Goal: Find specific page/section: Find specific page/section

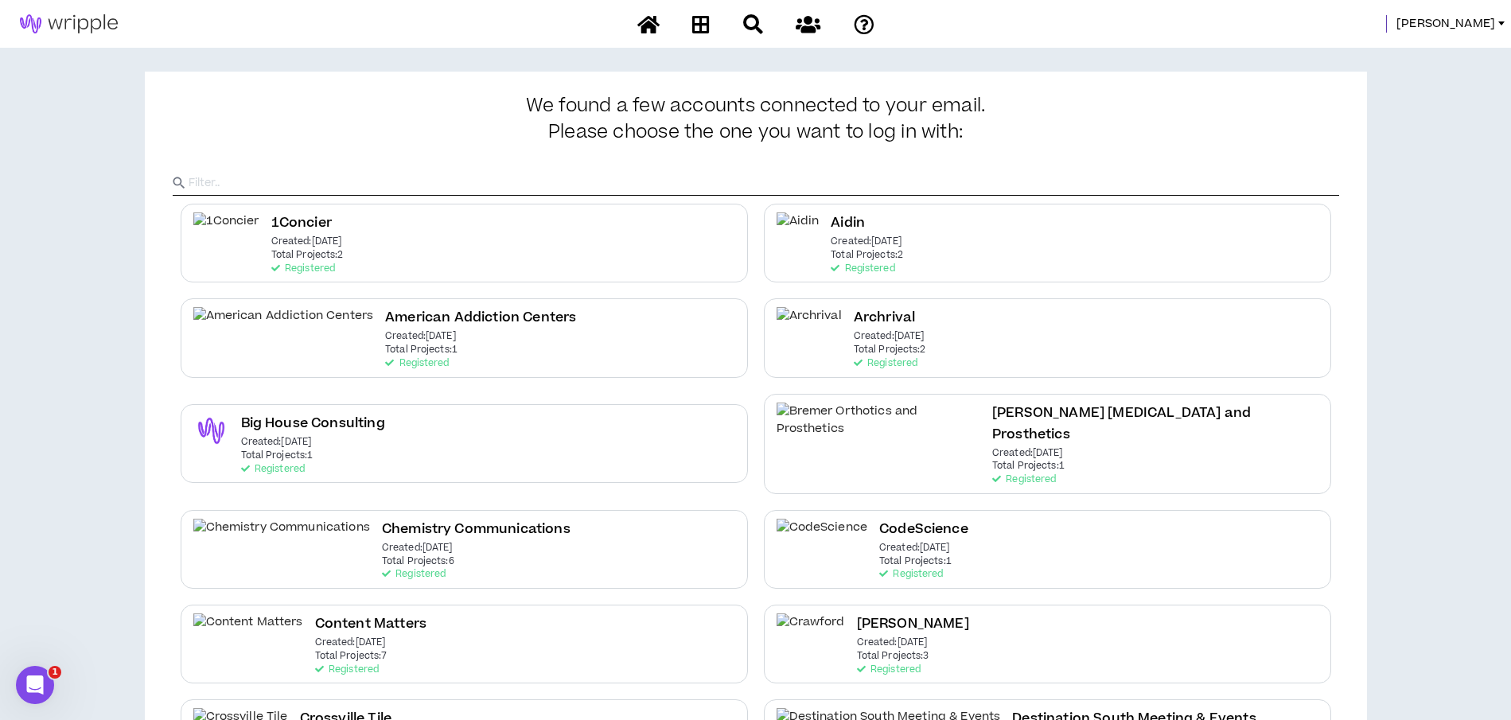
click at [1457, 27] on div "[PERSON_NAME]" at bounding box center [1203, 24] width 617 height 18
click at [1476, 26] on span "[PERSON_NAME]" at bounding box center [1445, 24] width 99 height 18
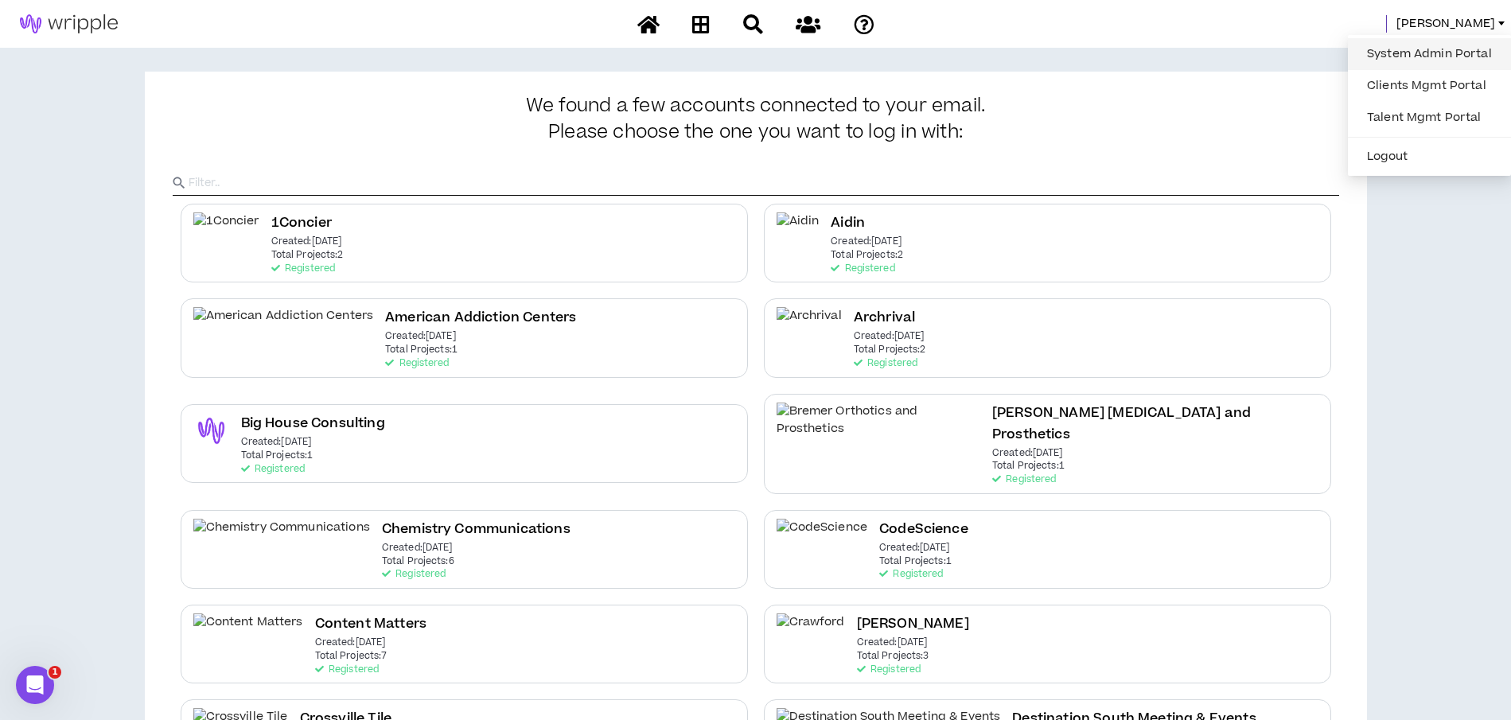
click at [1425, 50] on link "System Admin Portal" at bounding box center [1429, 54] width 144 height 24
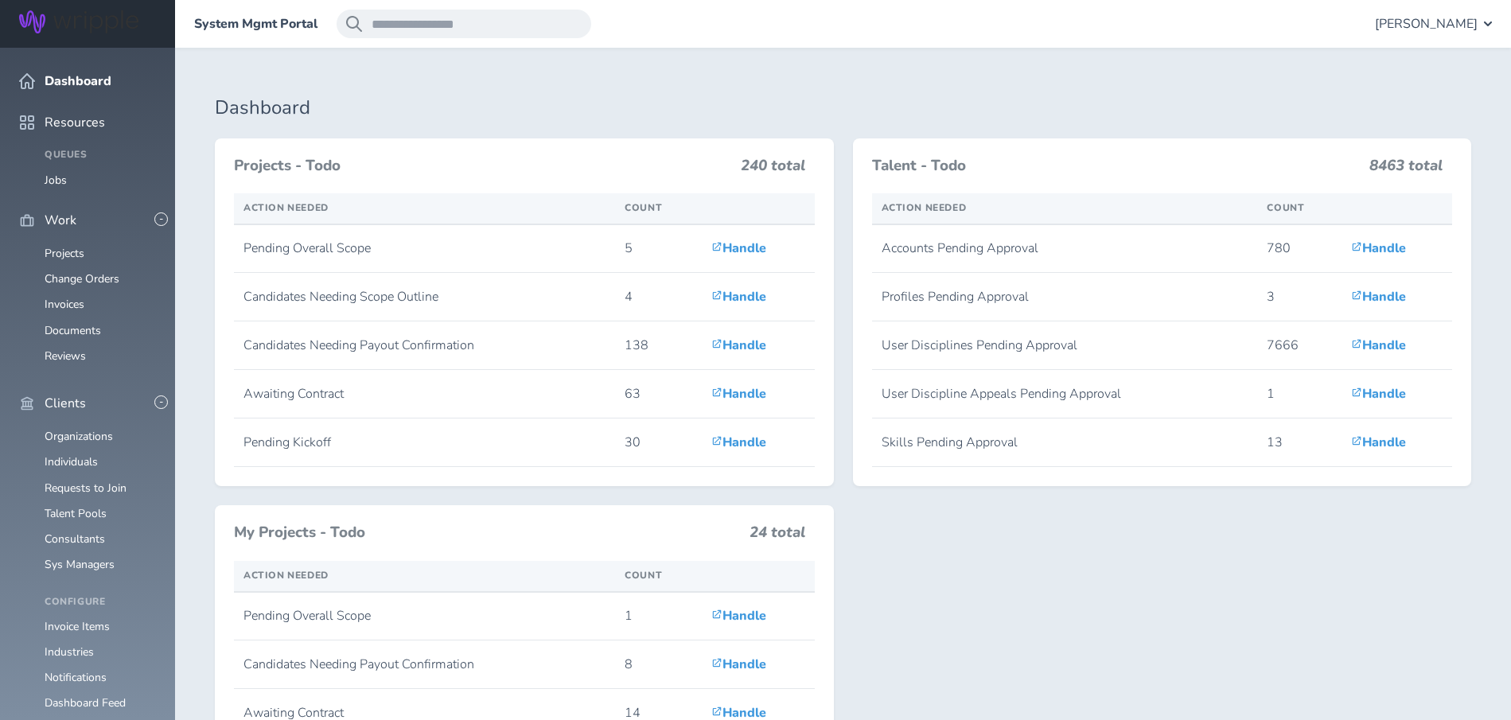
scroll to position [1527, 0]
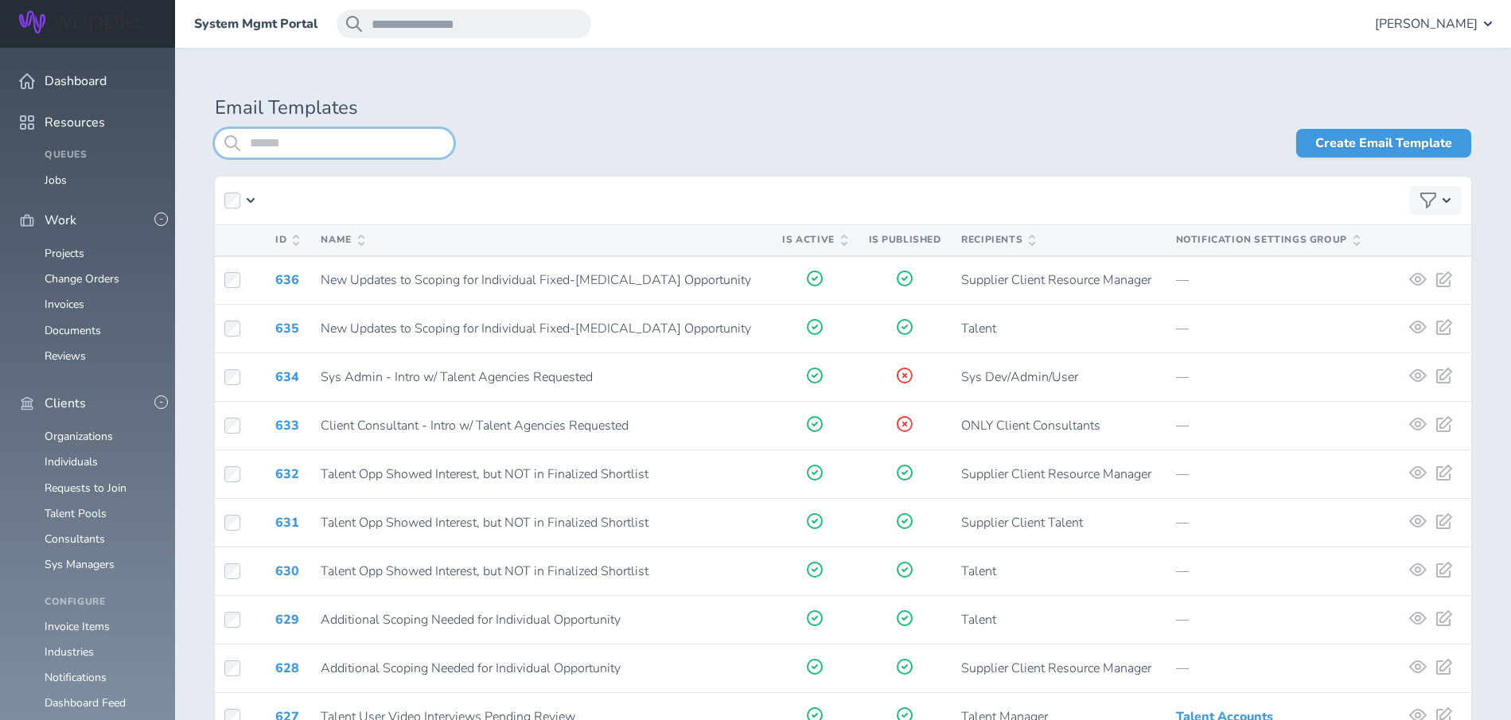
click at [337, 151] on input "search" at bounding box center [334, 143] width 239 height 29
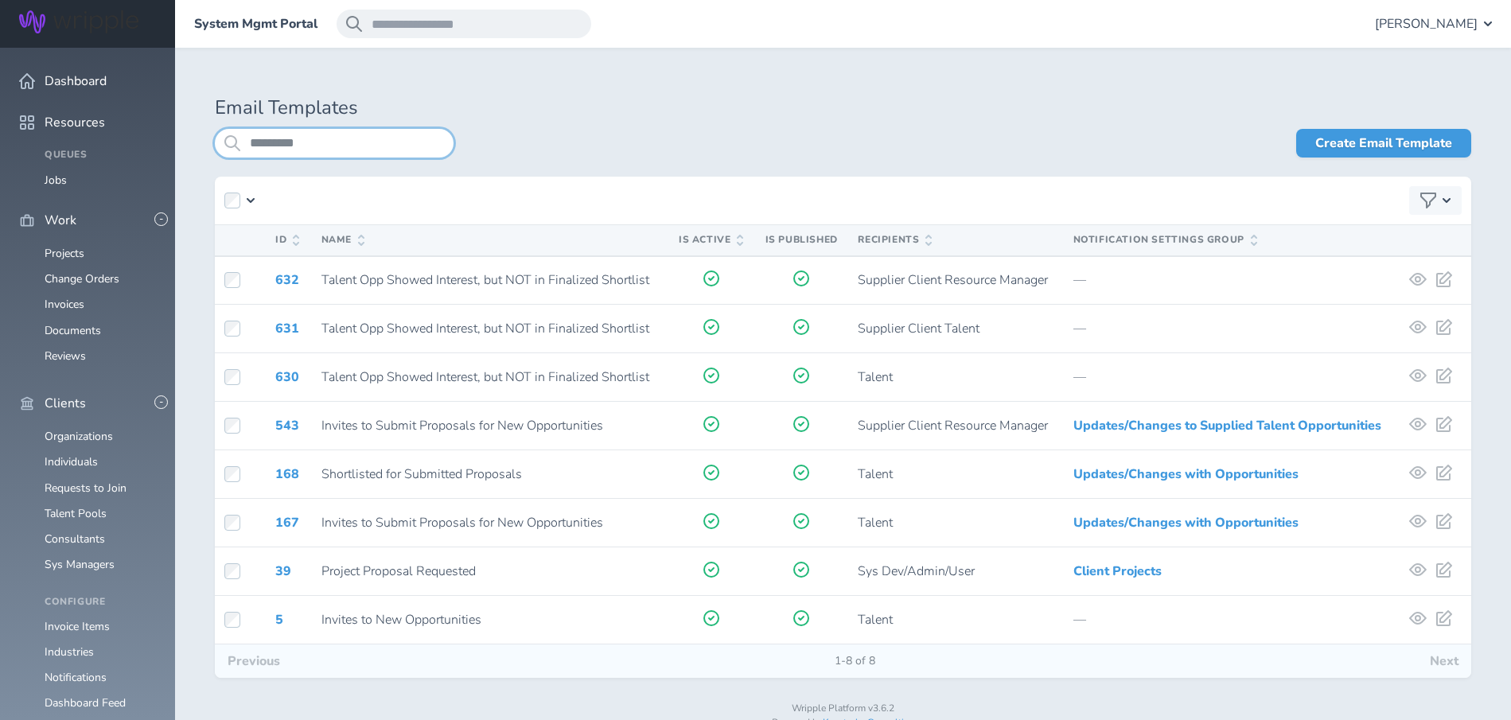
type input "*********"
click at [656, 117] on h1 "Email Templates" at bounding box center [843, 108] width 1256 height 22
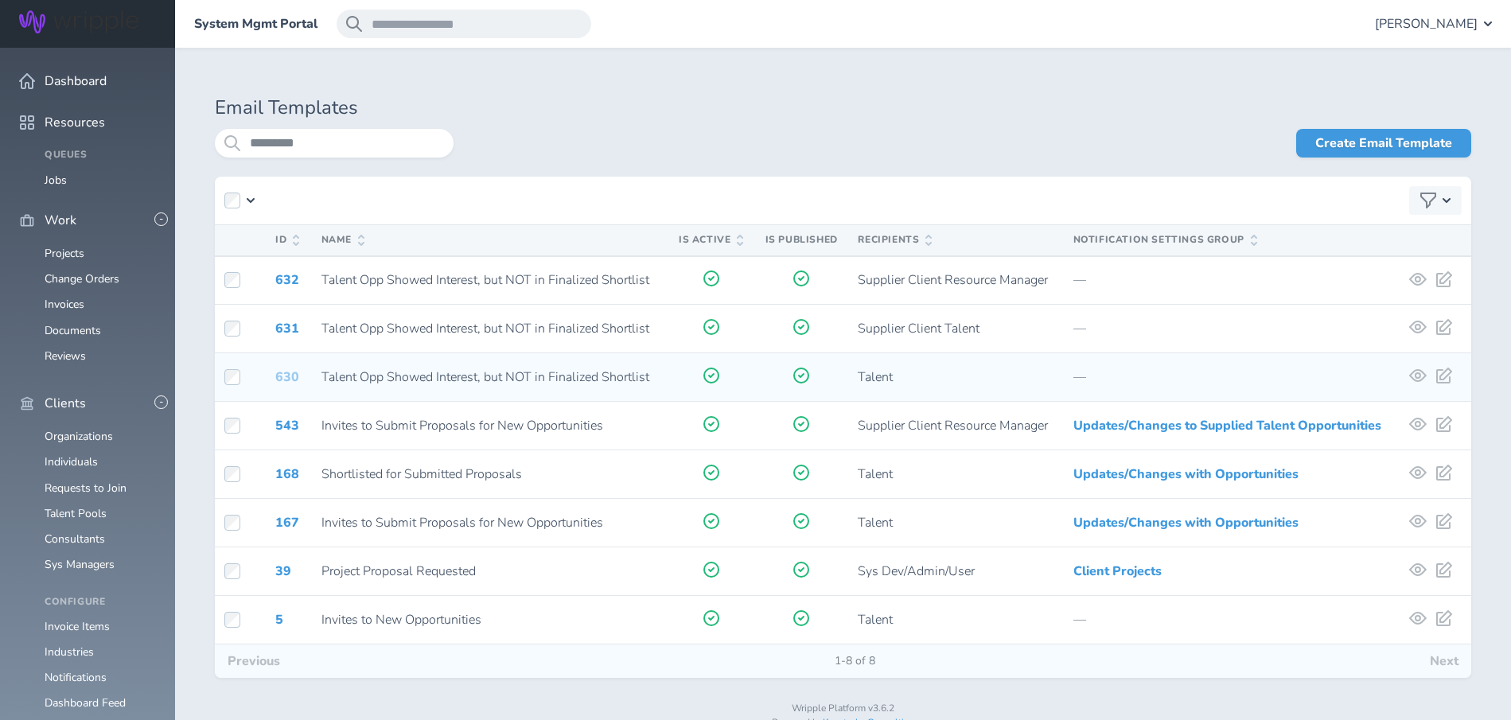
click at [286, 376] on link "630" at bounding box center [287, 377] width 24 height 18
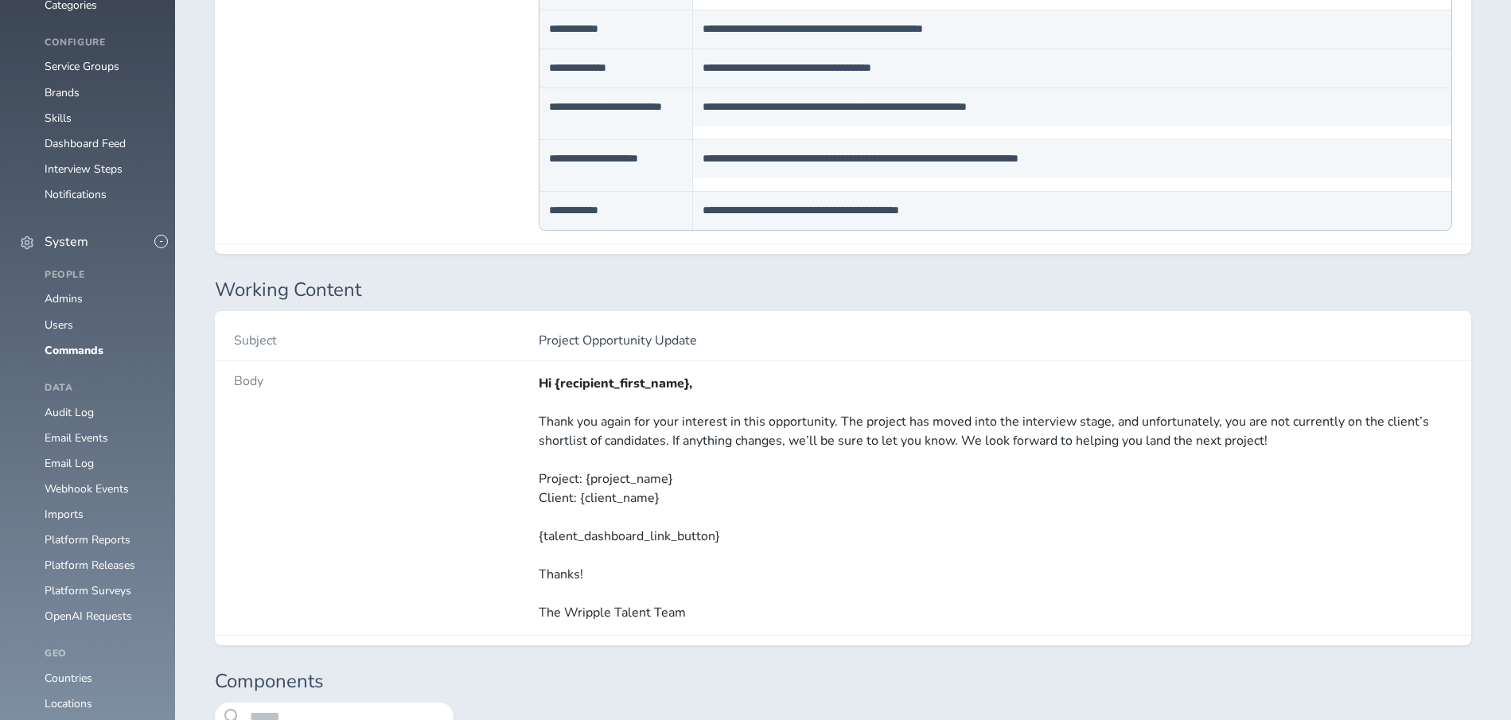
scroll to position [1212, 0]
